Goal: Information Seeking & Learning: Learn about a topic

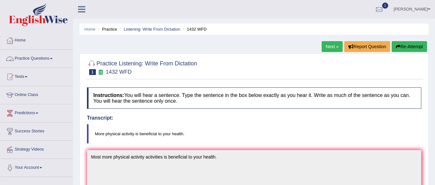
click at [39, 59] on link "Practice Questions" at bounding box center [36, 58] width 73 height 16
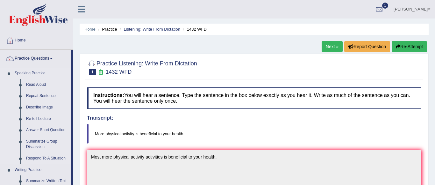
click at [33, 73] on link "Speaking Practice" at bounding box center [41, 72] width 59 height 11
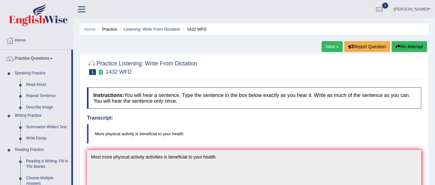
click at [33, 73] on link "Speaking Practice" at bounding box center [41, 72] width 59 height 11
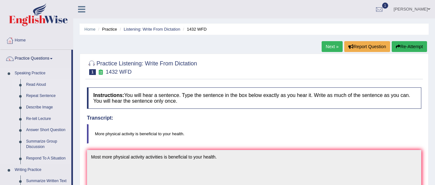
click at [38, 86] on link "Read Aloud" at bounding box center [47, 84] width 48 height 11
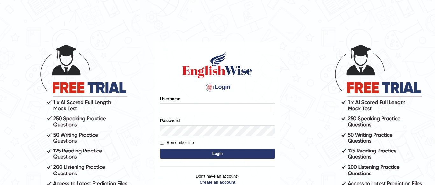
type input "natasha_ck14"
click at [162, 143] on input "Remember me" at bounding box center [162, 142] width 4 height 4
checkbox input "true"
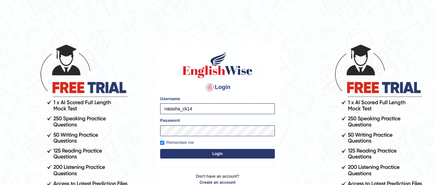
click at [201, 152] on button "Login" at bounding box center [217, 154] width 115 height 10
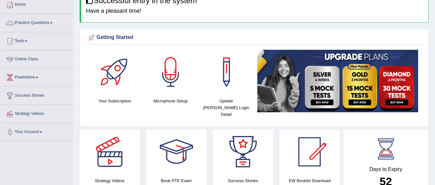
scroll to position [31, 0]
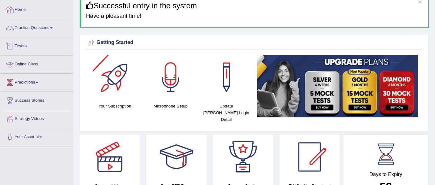
click at [42, 30] on link "Practice Questions" at bounding box center [36, 27] width 73 height 16
